Goal: Book appointment/travel/reservation

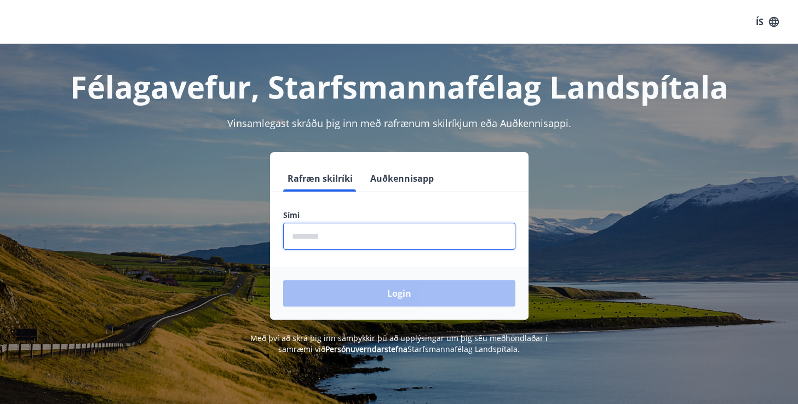
click at [445, 225] on input "phone" at bounding box center [399, 236] width 232 height 27
type input "********"
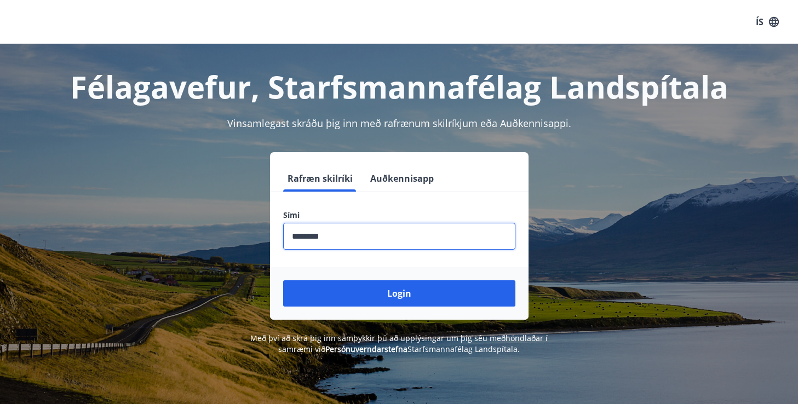
click at [283, 280] on button "Login" at bounding box center [399, 293] width 232 height 26
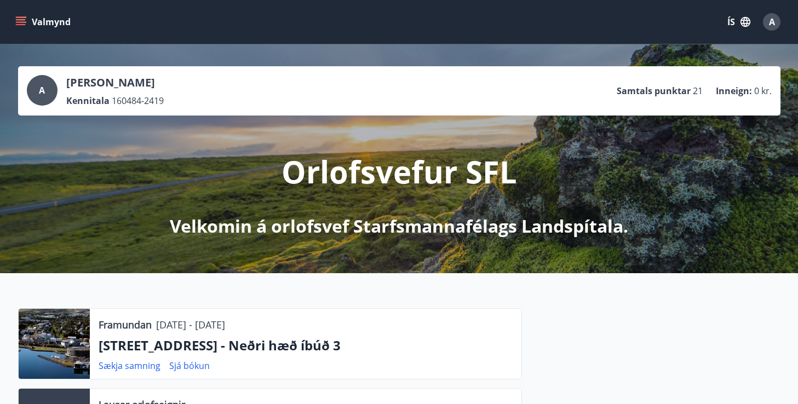
click at [19, 9] on div "Valmynd ÍS A" at bounding box center [399, 22] width 772 height 26
click at [19, 20] on icon "menu" at bounding box center [21, 19] width 10 height 1
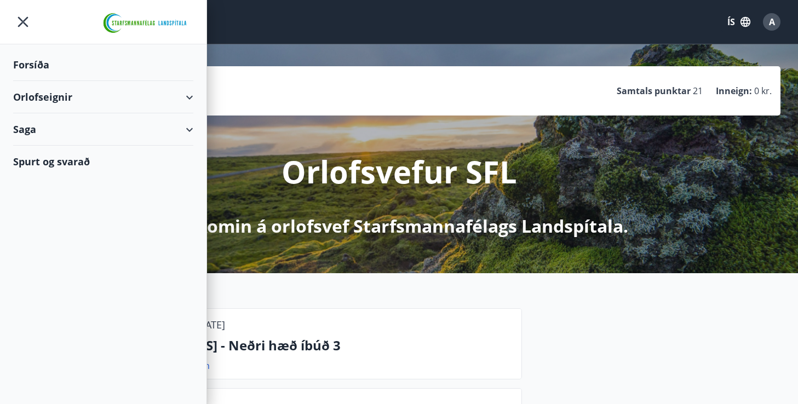
click at [34, 94] on div "Orlofseignir" at bounding box center [103, 97] width 180 height 32
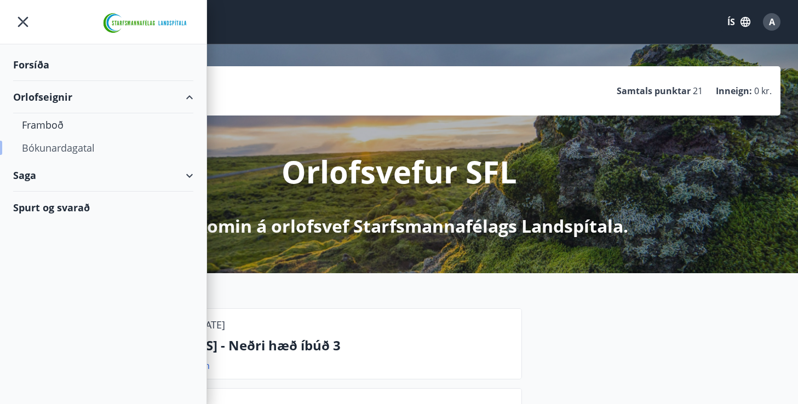
click at [37, 142] on div "Bókunardagatal" at bounding box center [103, 147] width 163 height 23
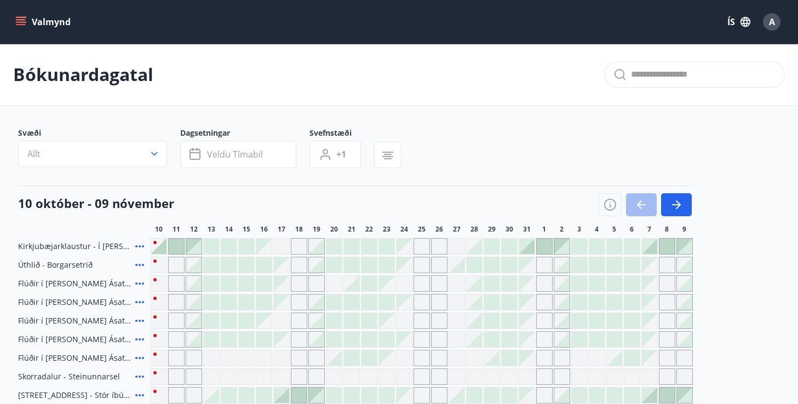
click at [137, 283] on icon at bounding box center [139, 283] width 13 height 13
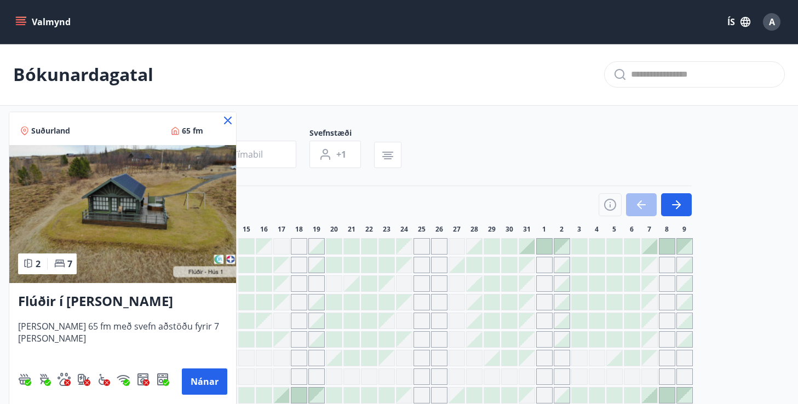
click at [227, 119] on icon at bounding box center [228, 121] width 8 height 8
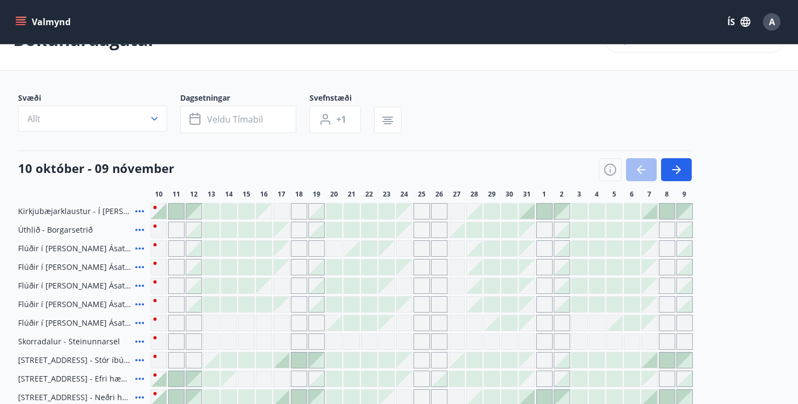
scroll to position [36, 0]
click at [136, 340] on icon at bounding box center [139, 341] width 9 height 2
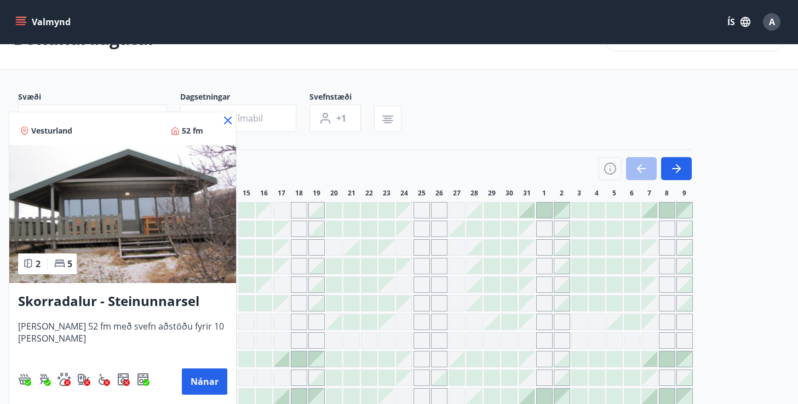
click at [225, 117] on icon at bounding box center [227, 120] width 13 height 13
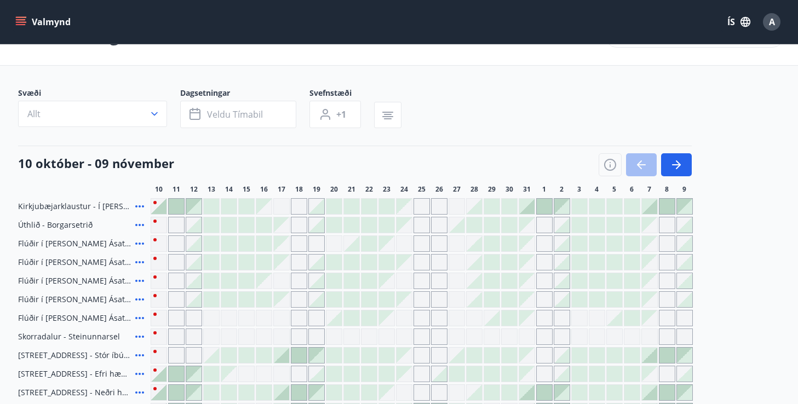
scroll to position [38, 0]
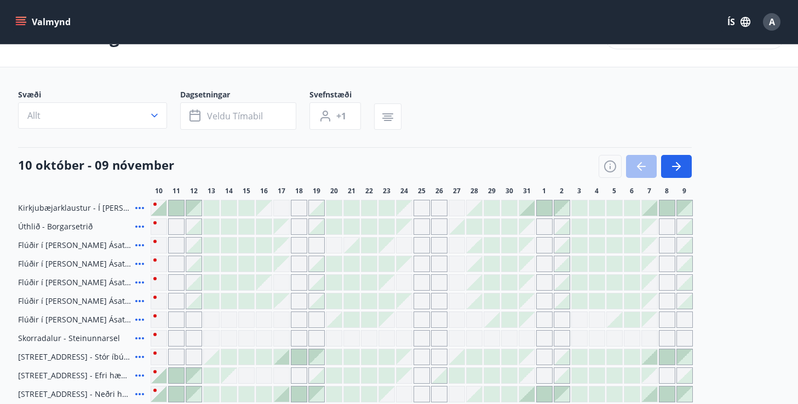
click at [138, 318] on icon at bounding box center [139, 319] width 13 height 13
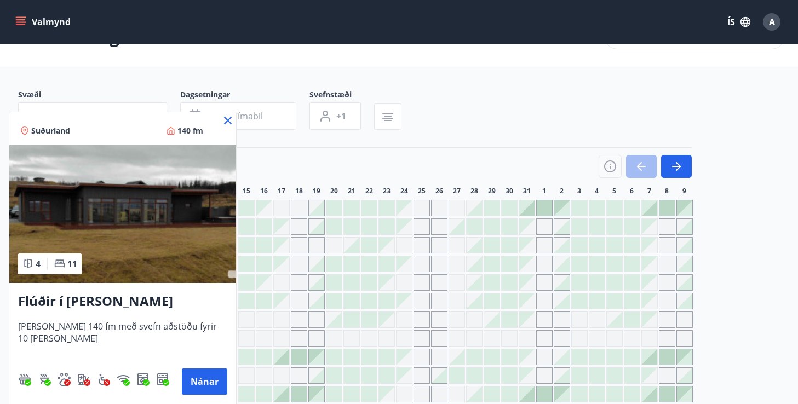
click at [227, 120] on icon at bounding box center [228, 121] width 2 height 2
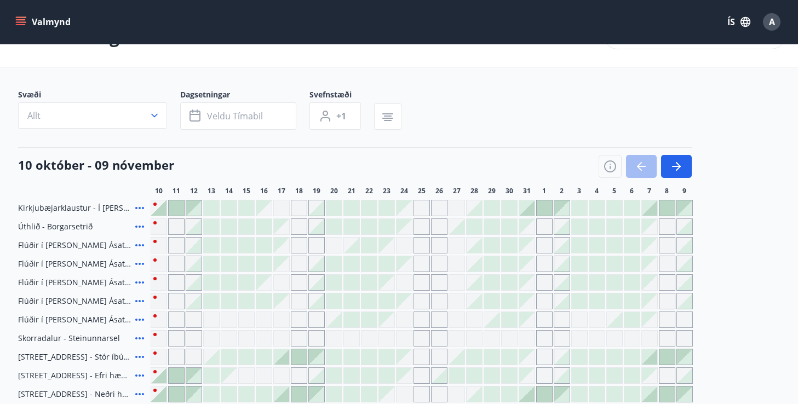
click at [140, 265] on icon at bounding box center [139, 263] width 13 height 13
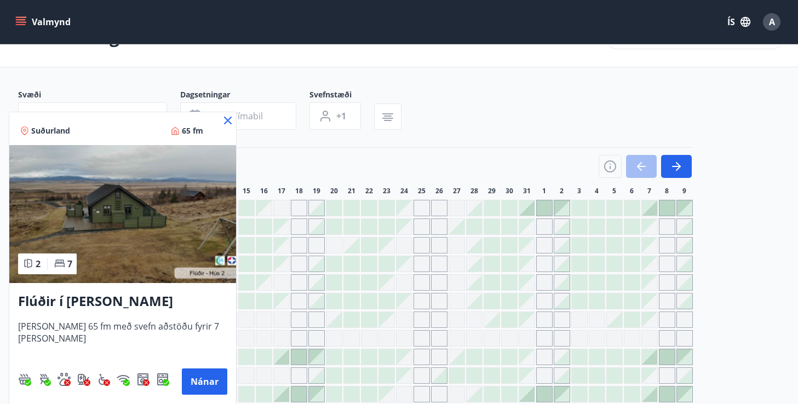
click at [228, 119] on icon at bounding box center [228, 121] width 8 height 8
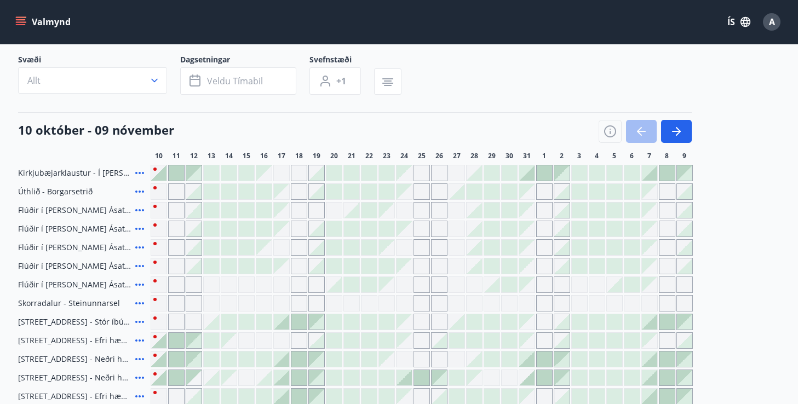
scroll to position [74, 0]
click at [141, 266] on icon at bounding box center [139, 265] width 13 height 13
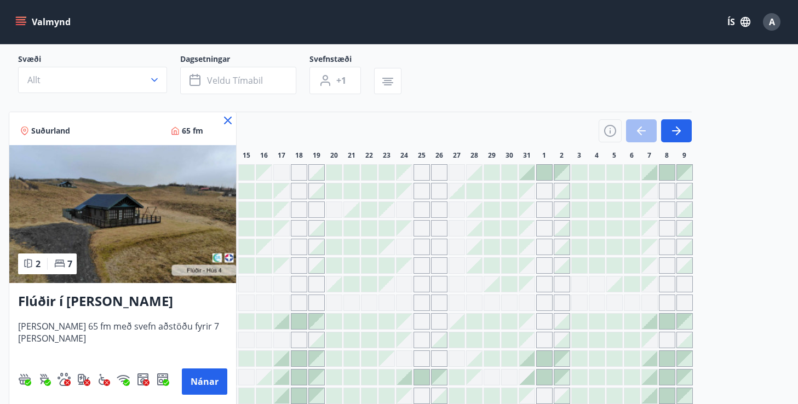
click at [221, 207] on img at bounding box center [122, 214] width 227 height 138
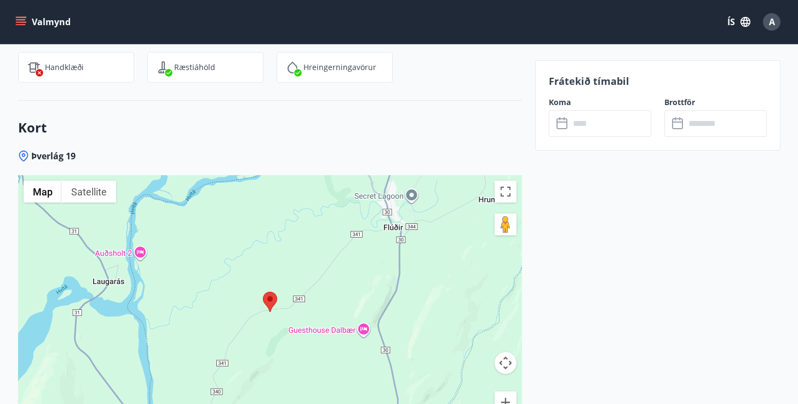
scroll to position [1560, 0]
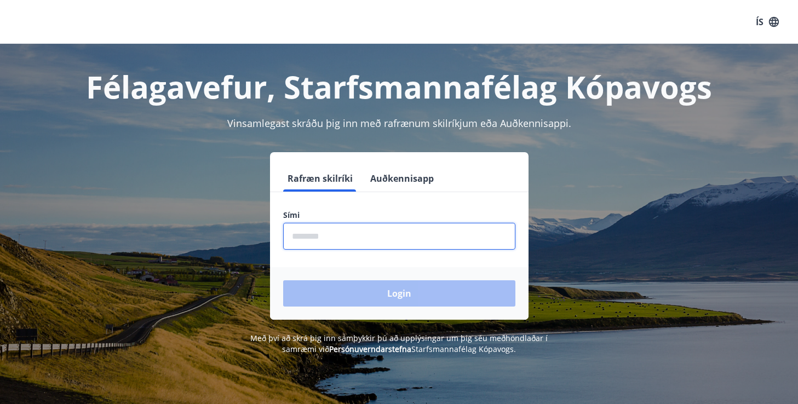
click at [318, 230] on input "phone" at bounding box center [399, 236] width 232 height 27
type input "********"
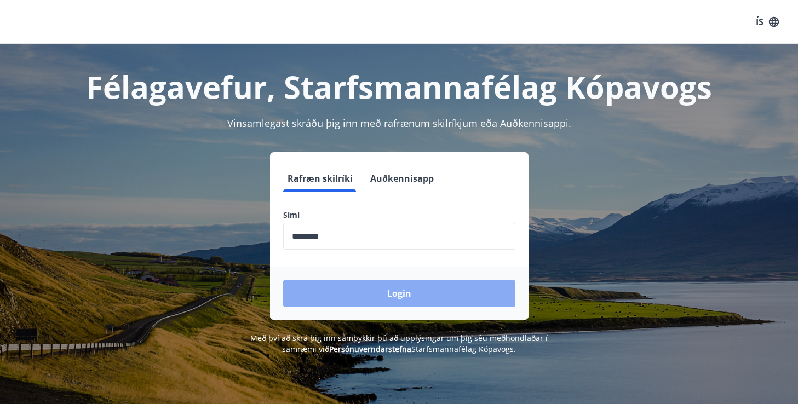
click at [373, 290] on button "Login" at bounding box center [399, 293] width 232 height 26
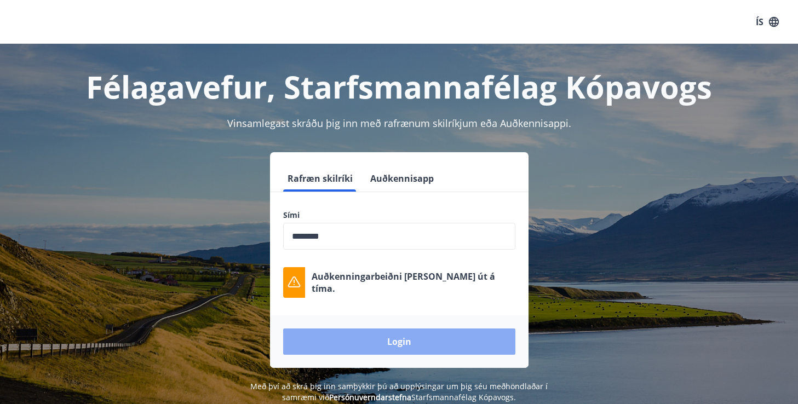
click at [373, 343] on button "Login" at bounding box center [399, 342] width 232 height 26
